Goal: Task Accomplishment & Management: Use online tool/utility

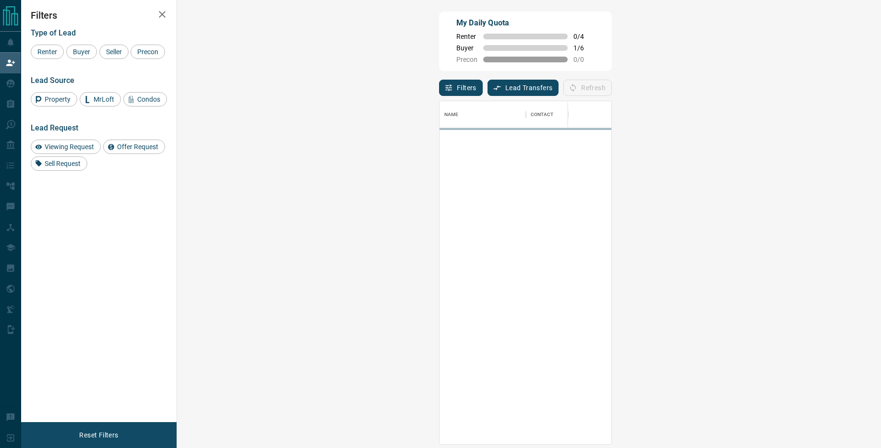
scroll to position [343, 684]
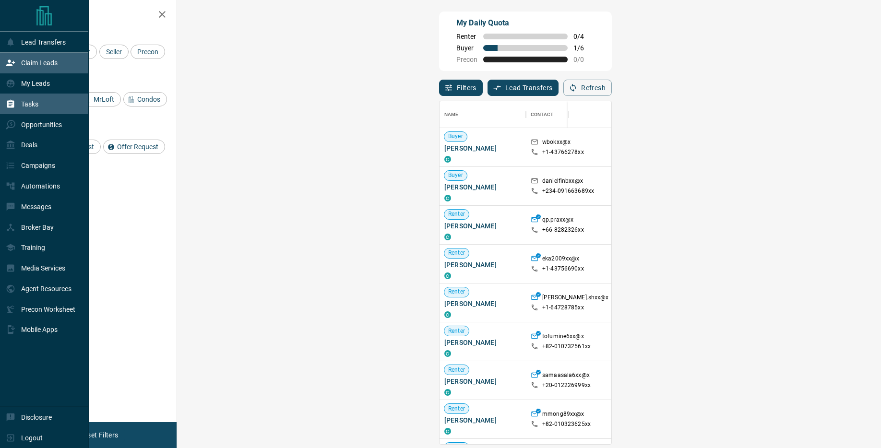
click at [37, 106] on p "Tasks" at bounding box center [29, 104] width 17 height 8
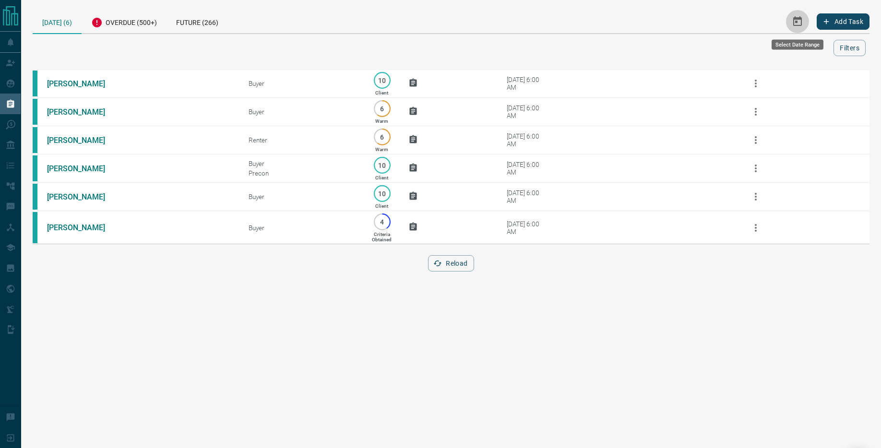
click at [795, 21] on icon "Select Date Range" at bounding box center [797, 21] width 9 height 10
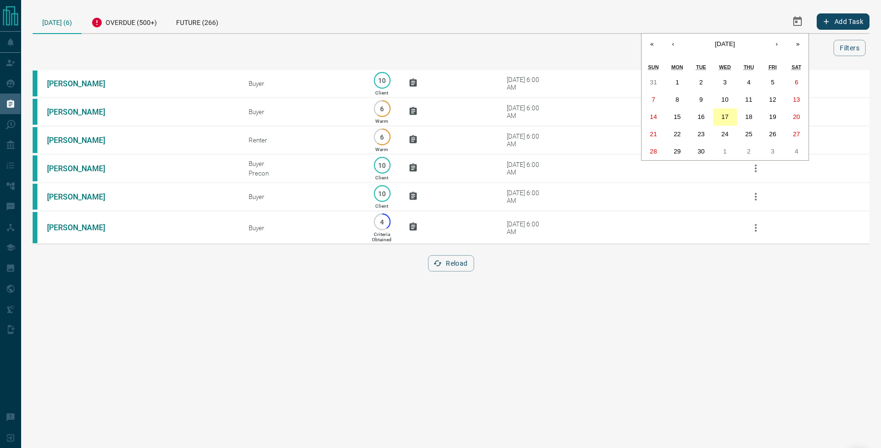
click at [723, 121] on button "17" at bounding box center [725, 116] width 24 height 17
click at [701, 116] on abbr "16" at bounding box center [701, 116] width 7 height 7
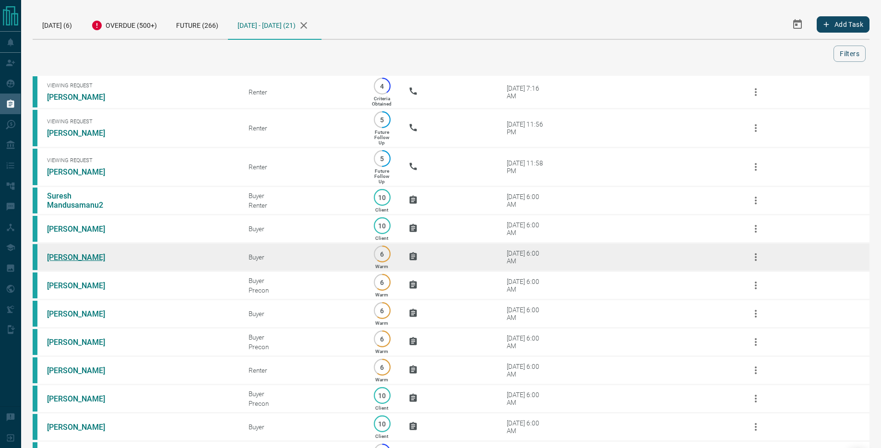
click at [78, 262] on link "[PERSON_NAME]" at bounding box center [83, 257] width 72 height 9
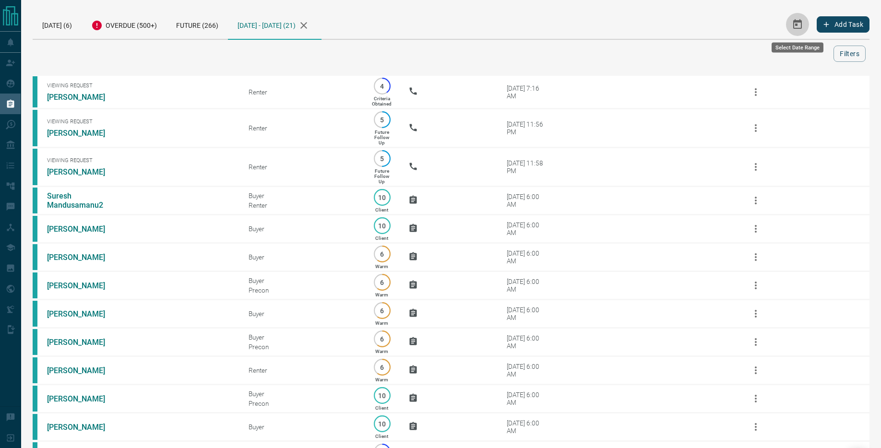
click at [797, 24] on icon "Select Date Range" at bounding box center [797, 24] width 9 height 10
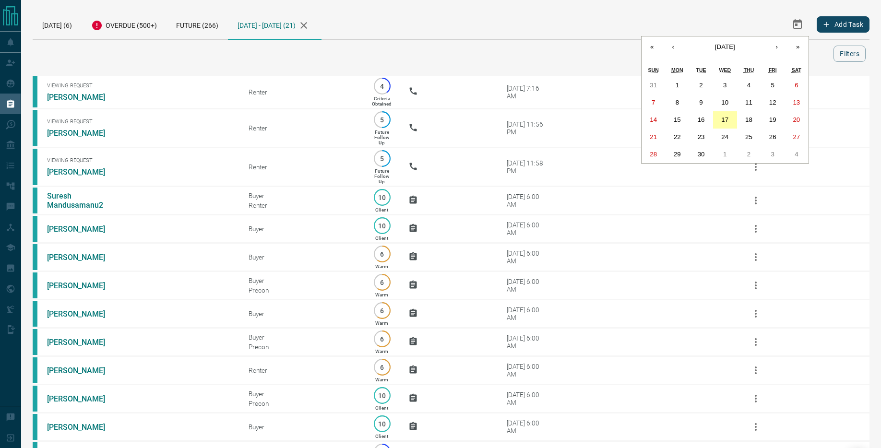
click at [723, 119] on abbr "17" at bounding box center [724, 119] width 7 height 7
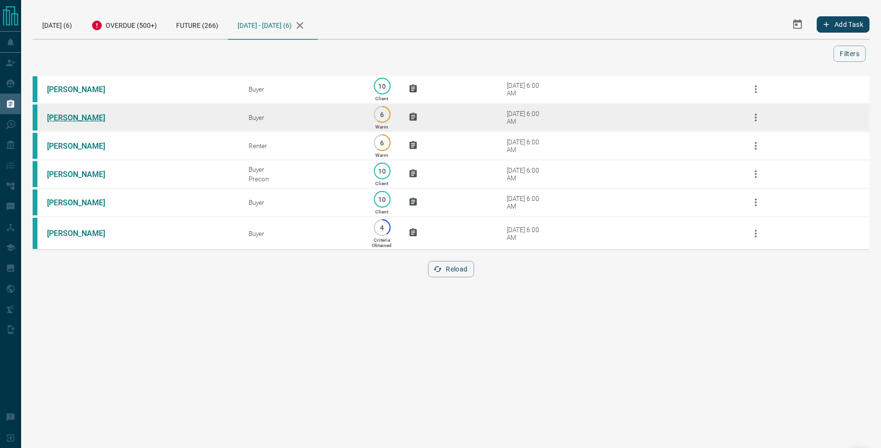
click at [82, 117] on link "[PERSON_NAME]" at bounding box center [83, 117] width 72 height 9
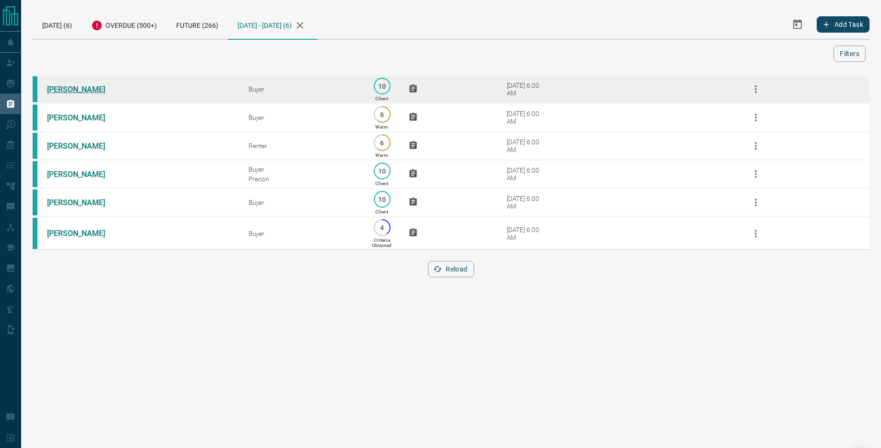
click at [75, 92] on link "[PERSON_NAME]" at bounding box center [83, 89] width 72 height 9
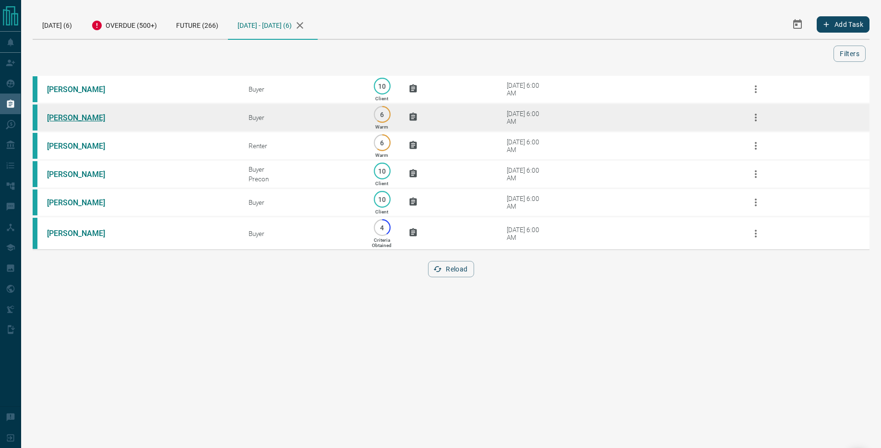
click at [76, 121] on link "[PERSON_NAME]" at bounding box center [83, 117] width 72 height 9
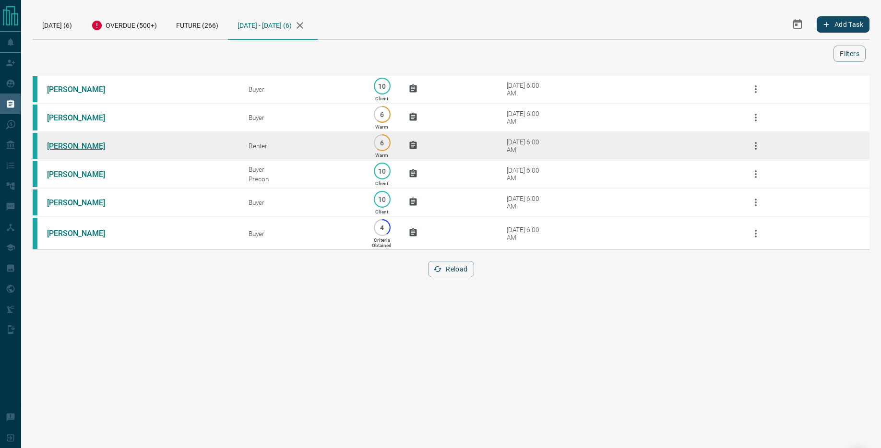
click at [82, 148] on link "[PERSON_NAME]" at bounding box center [83, 146] width 72 height 9
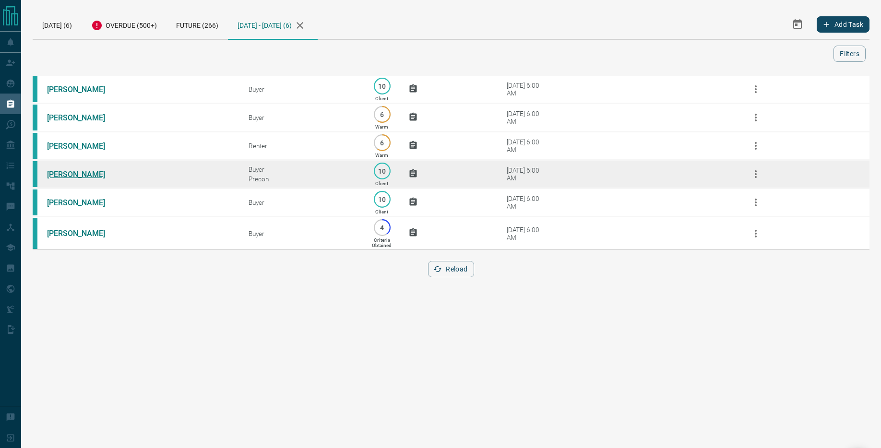
click at [71, 179] on link "[PERSON_NAME]" at bounding box center [83, 174] width 72 height 9
click at [75, 176] on link "[PERSON_NAME]" at bounding box center [83, 174] width 72 height 9
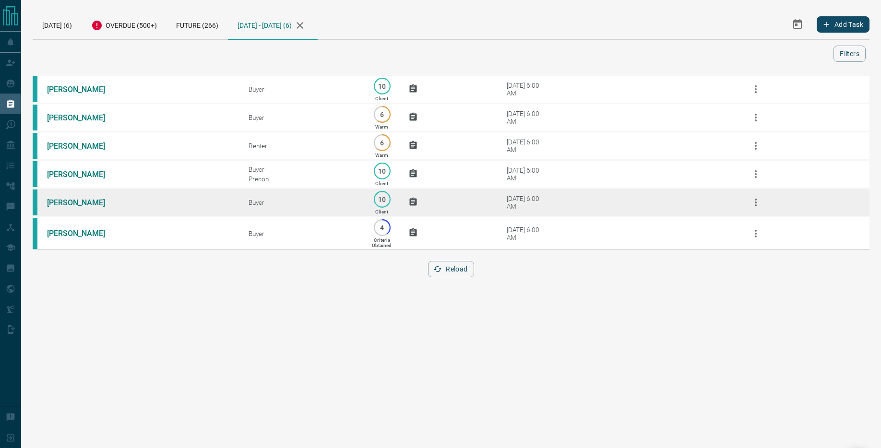
click at [75, 205] on link "[PERSON_NAME]" at bounding box center [83, 202] width 72 height 9
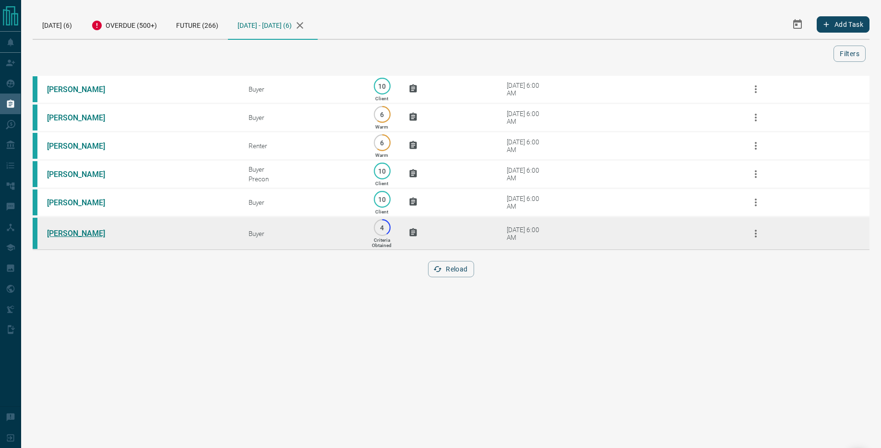
click at [66, 238] on link "[PERSON_NAME]" at bounding box center [83, 233] width 72 height 9
